Goal: Task Accomplishment & Management: Use online tool/utility

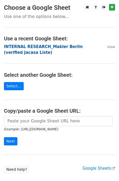
click at [17, 46] on strong "INTERNAL RESEARCH_Makler Berlin (verified Jacasa Liste)" at bounding box center [43, 49] width 79 height 11
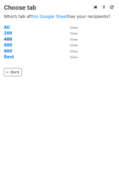
click at [9, 39] on strong "400" at bounding box center [8, 39] width 8 height 5
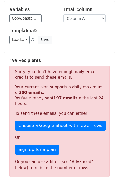
scroll to position [55, 0]
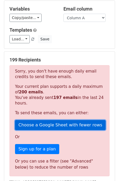
click at [51, 126] on link "Choose a Google Sheet with fewer rows" at bounding box center [60, 125] width 91 height 10
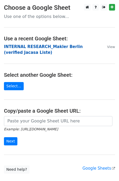
click at [25, 48] on strong "INTERNAL RESEARCH_Makler Berlin (verified Jacasa Liste)" at bounding box center [43, 49] width 79 height 11
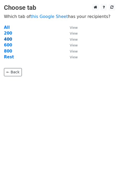
click at [10, 40] on strong "400" at bounding box center [8, 39] width 8 height 5
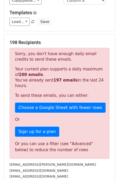
scroll to position [165, 0]
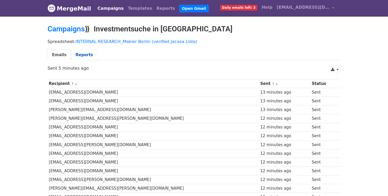
click at [80, 54] on link "Reports" at bounding box center [84, 55] width 26 height 11
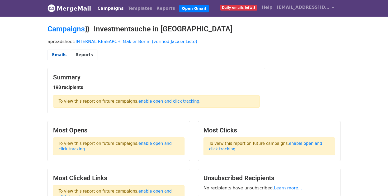
click at [54, 53] on link "Emails" at bounding box center [59, 55] width 23 height 11
